Goal: Information Seeking & Learning: Learn about a topic

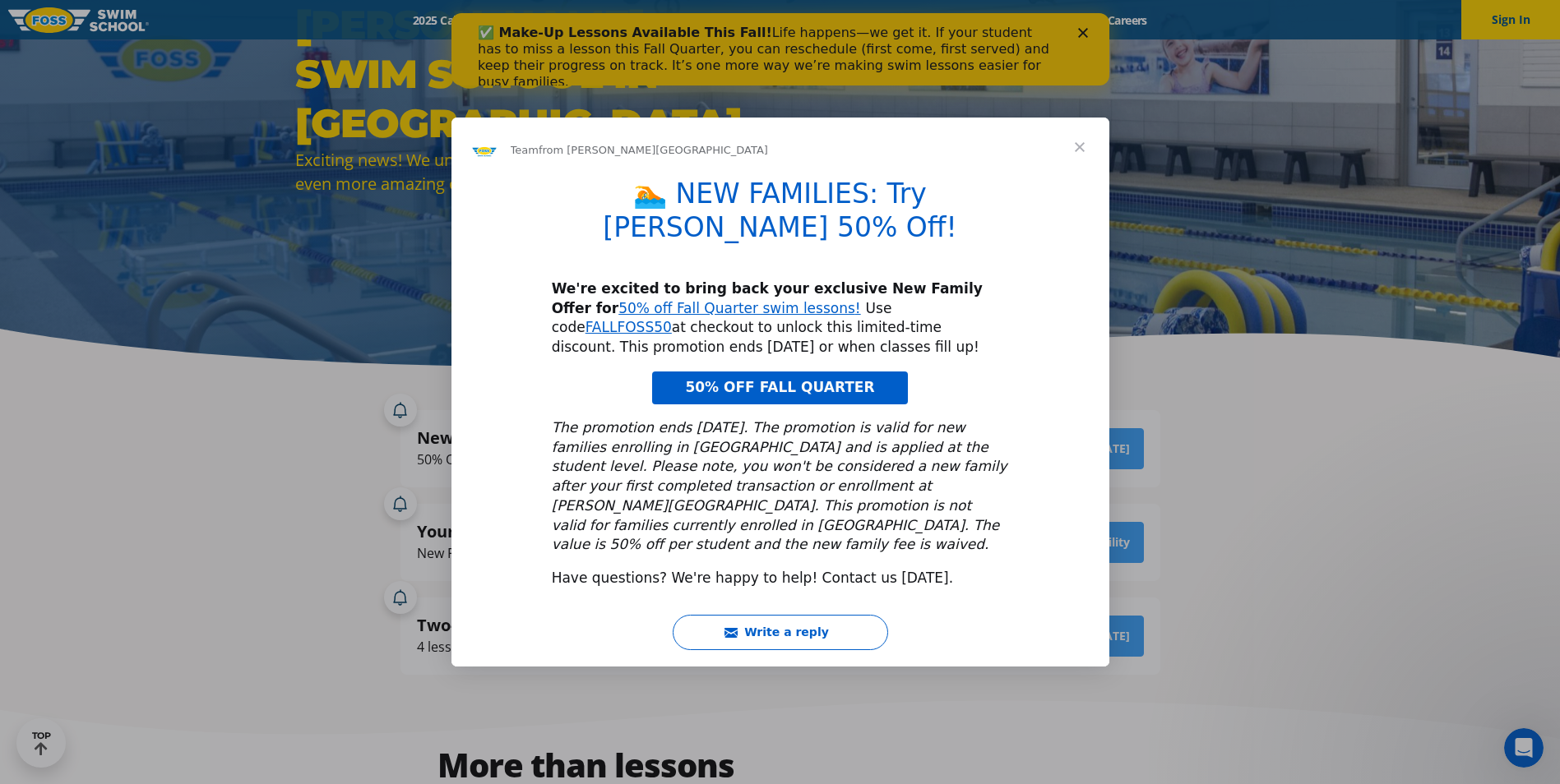
click at [815, 379] on span "50% OFF FALL QUARTER" at bounding box center [779, 387] width 190 height 17
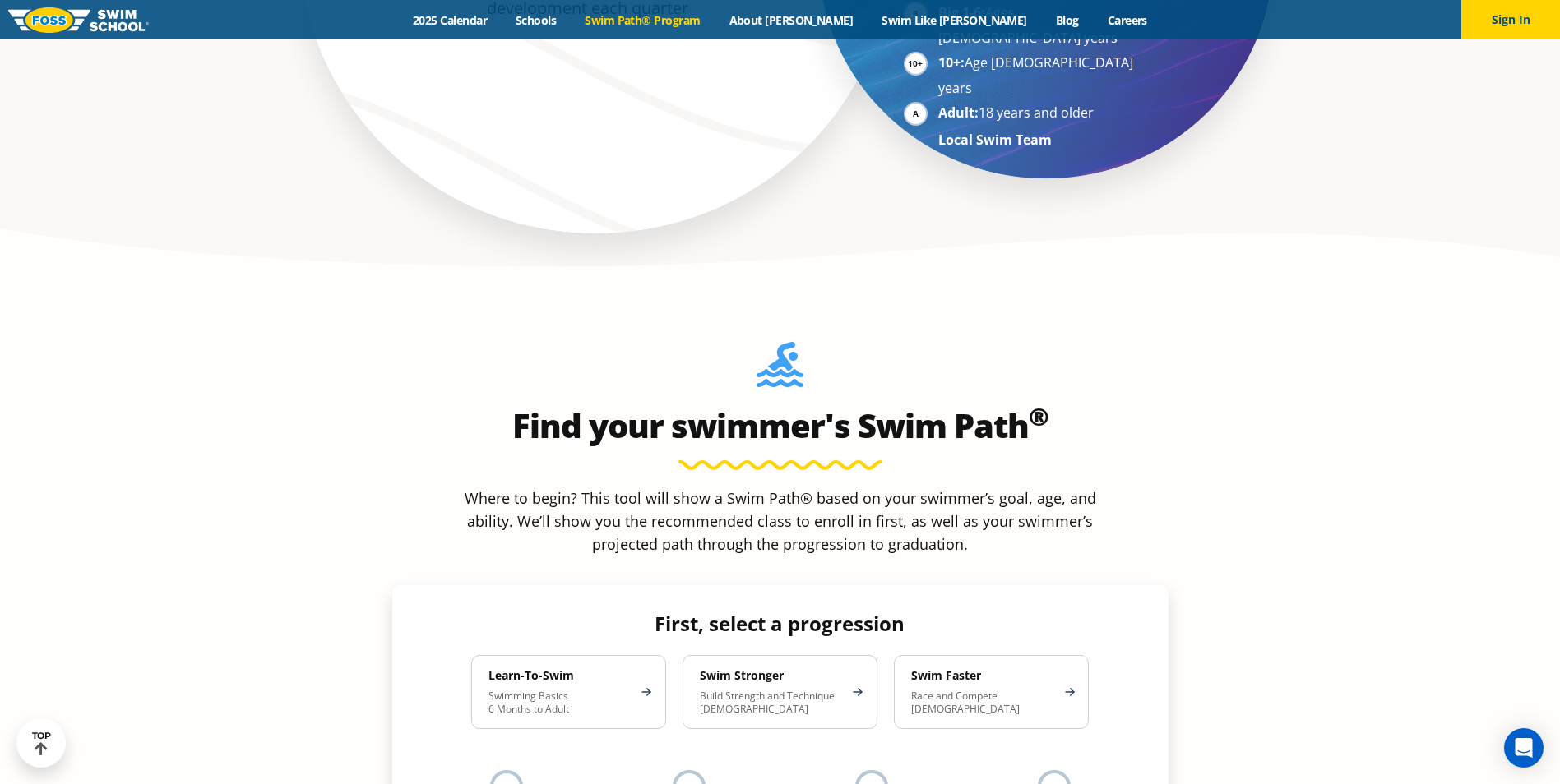
scroll to position [1398, 0]
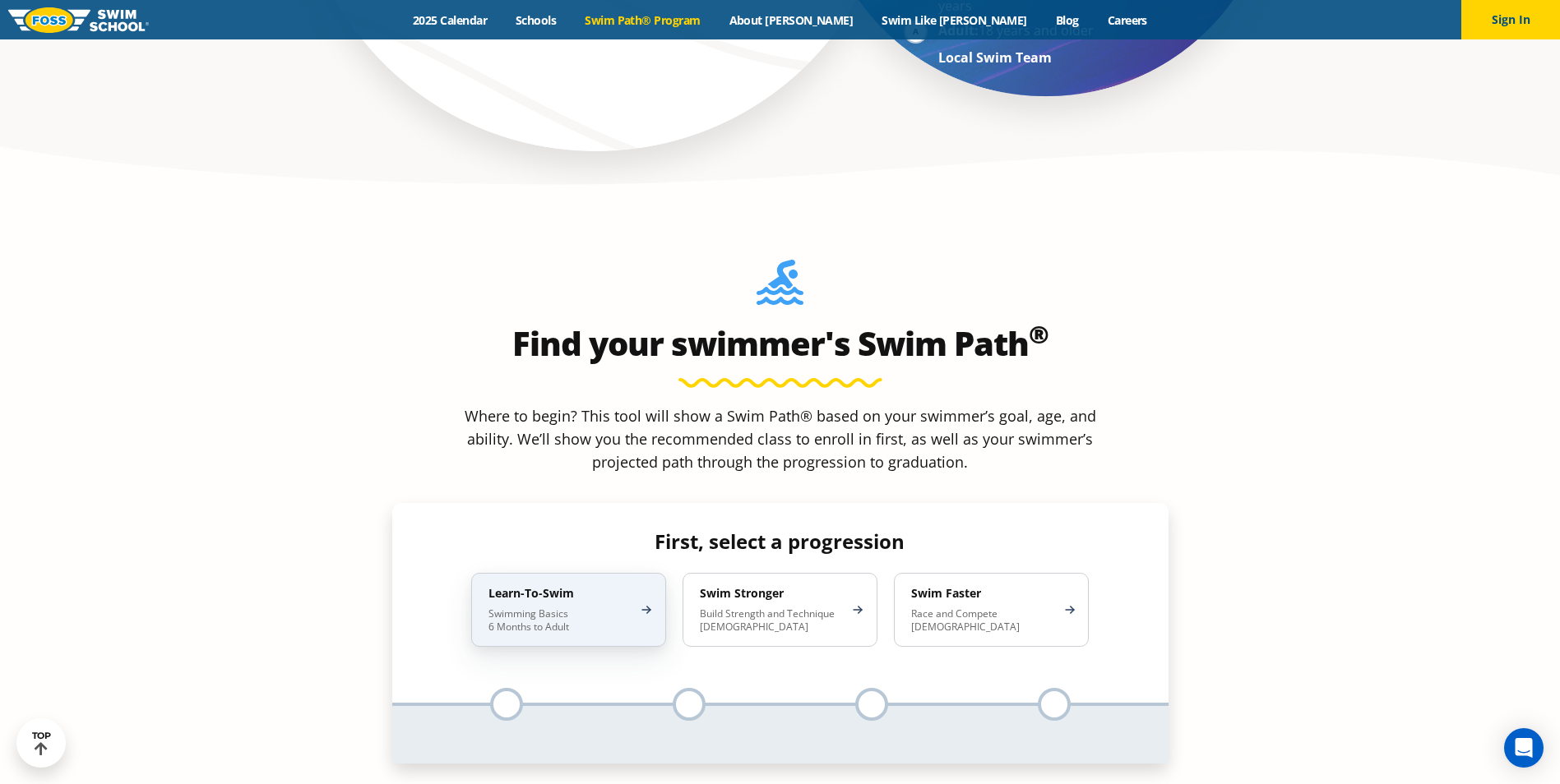
click at [646, 573] on div "Learn-To-Swim Swimming Basics 6 Months to Adult" at bounding box center [568, 610] width 195 height 74
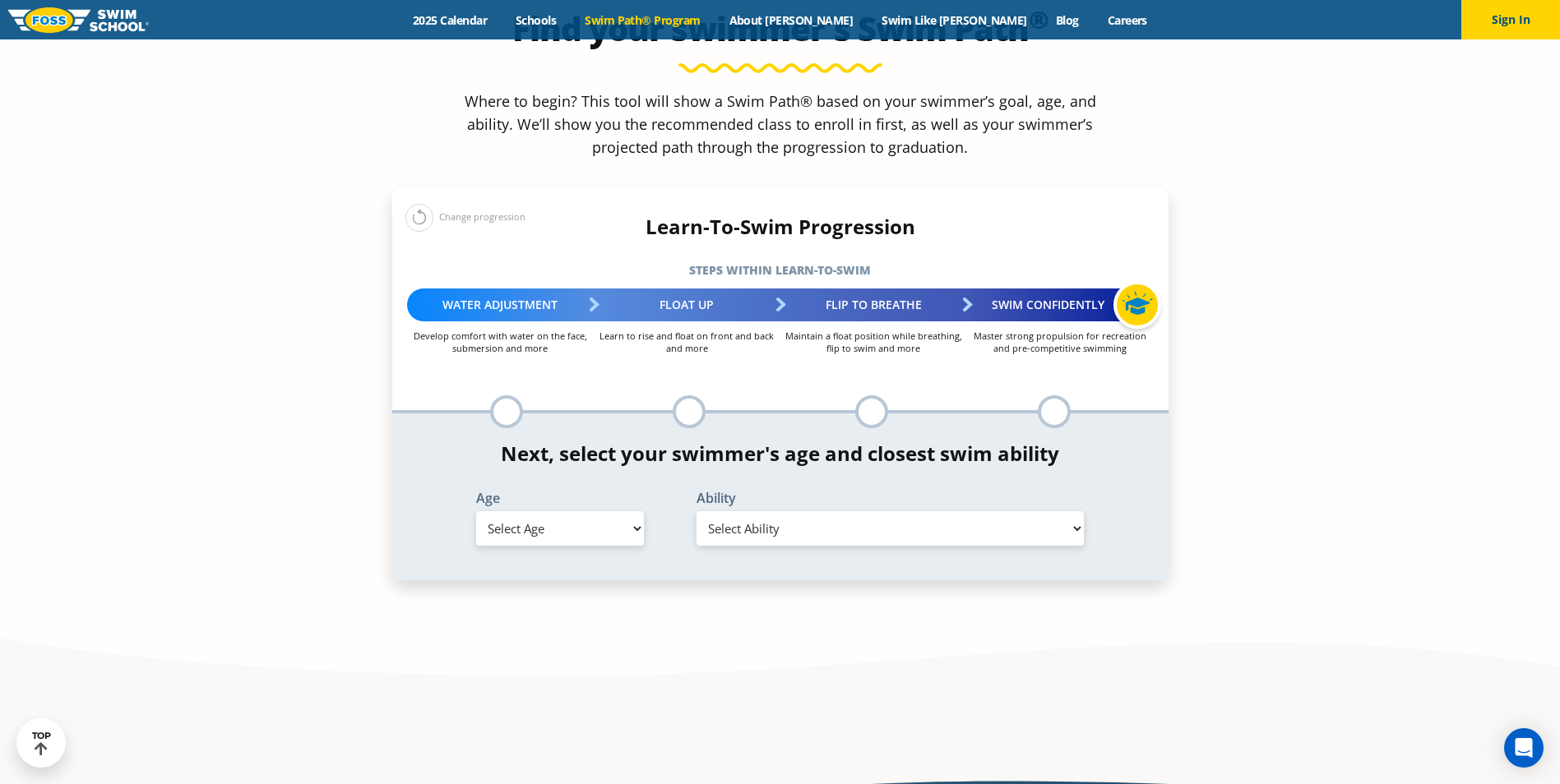
scroll to position [1726, 0]
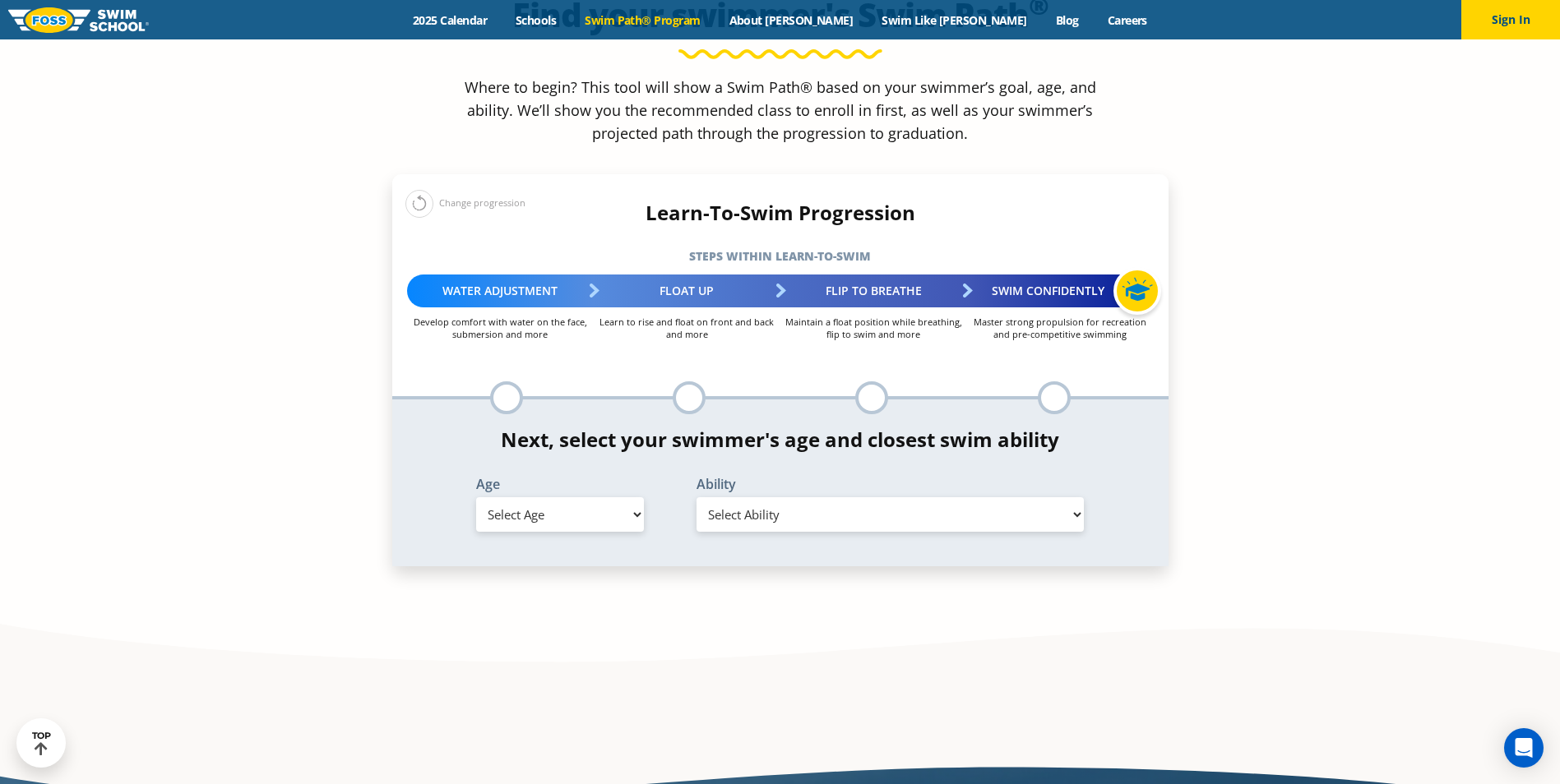
click at [625, 498] on select "Select Age [DEMOGRAPHIC_DATA] months - 1 year 1 year 2 years 3 years 4 years 5 …" at bounding box center [559, 515] width 168 height 35
select select "3-years"
click at [476, 498] on select "Select Age [DEMOGRAPHIC_DATA] months - 1 year 1 year 2 years 3 years 4 years 5 …" at bounding box center [559, 515] width 168 height 35
click at [814, 498] on select "Select Ability First in-water experience When in the water, reliant on a life j…" at bounding box center [890, 515] width 388 height 35
select select "3-years-when-in-the-water-reliant-on-a-life-jacket-or-floatation-device"
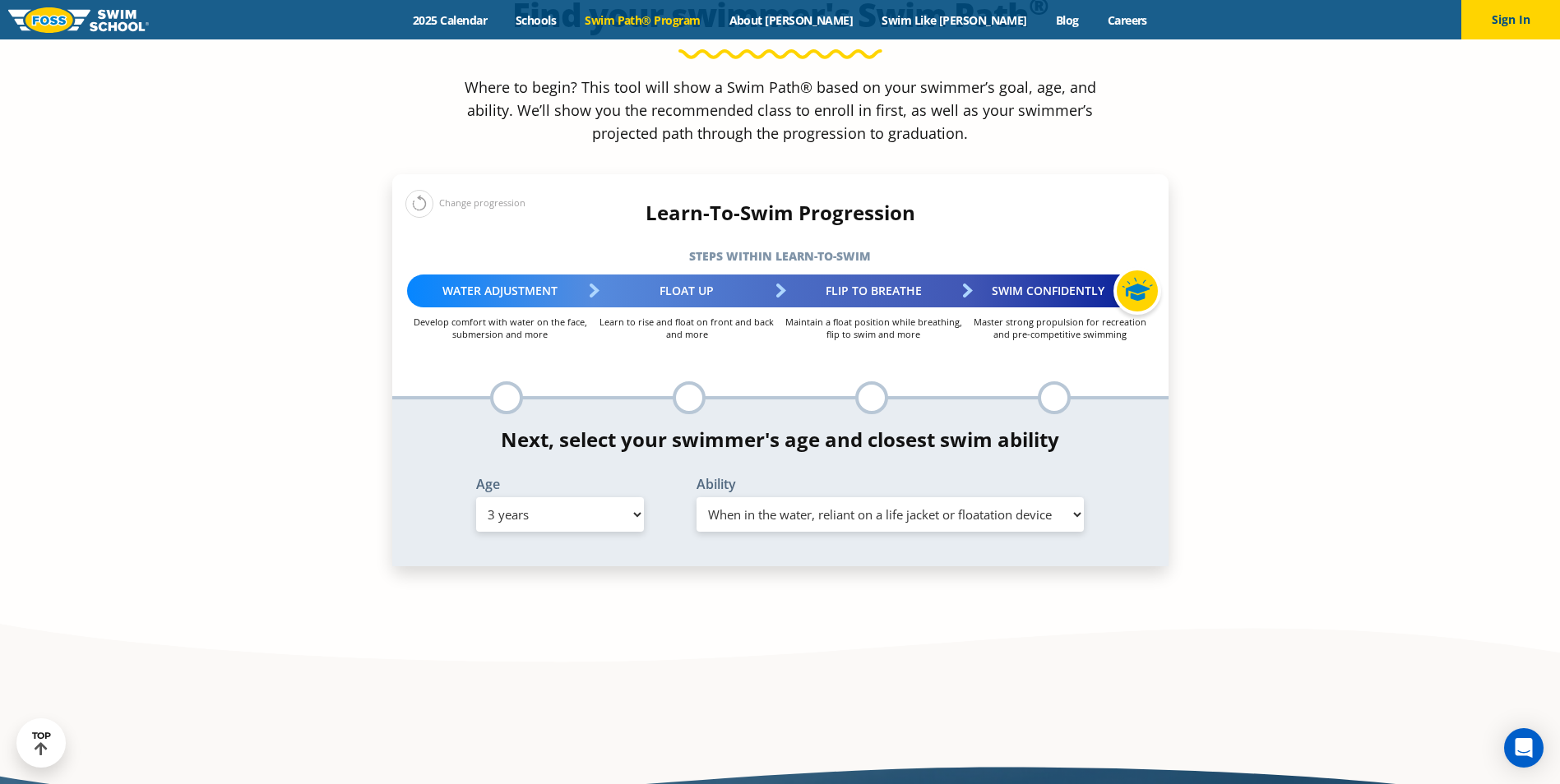
click at [697, 498] on select "Select Ability First in-water experience When in the water, reliant on a life j…" at bounding box center [890, 515] width 388 height 35
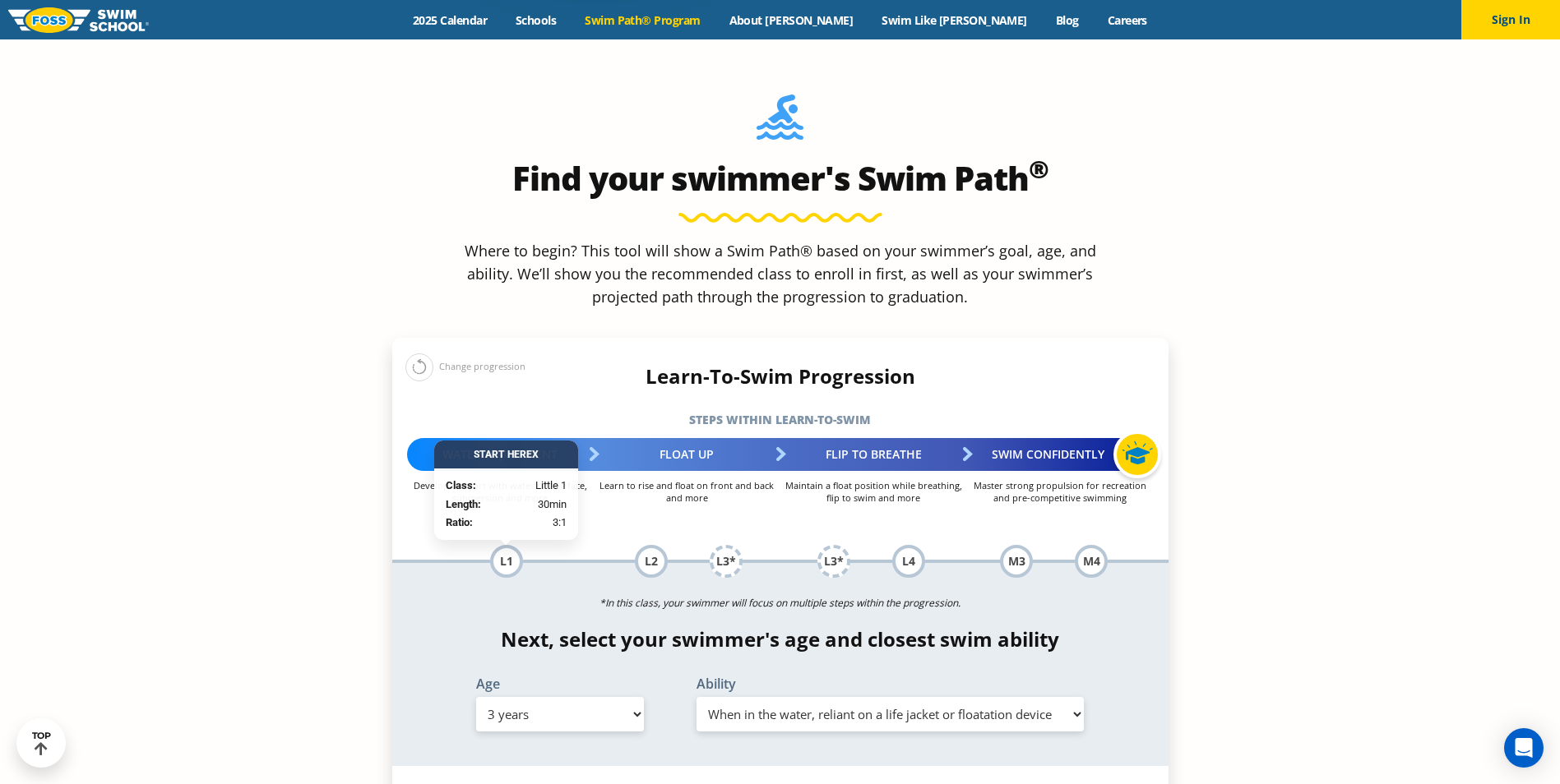
scroll to position [1562, 0]
